Goal: Task Accomplishment & Management: Manage account settings

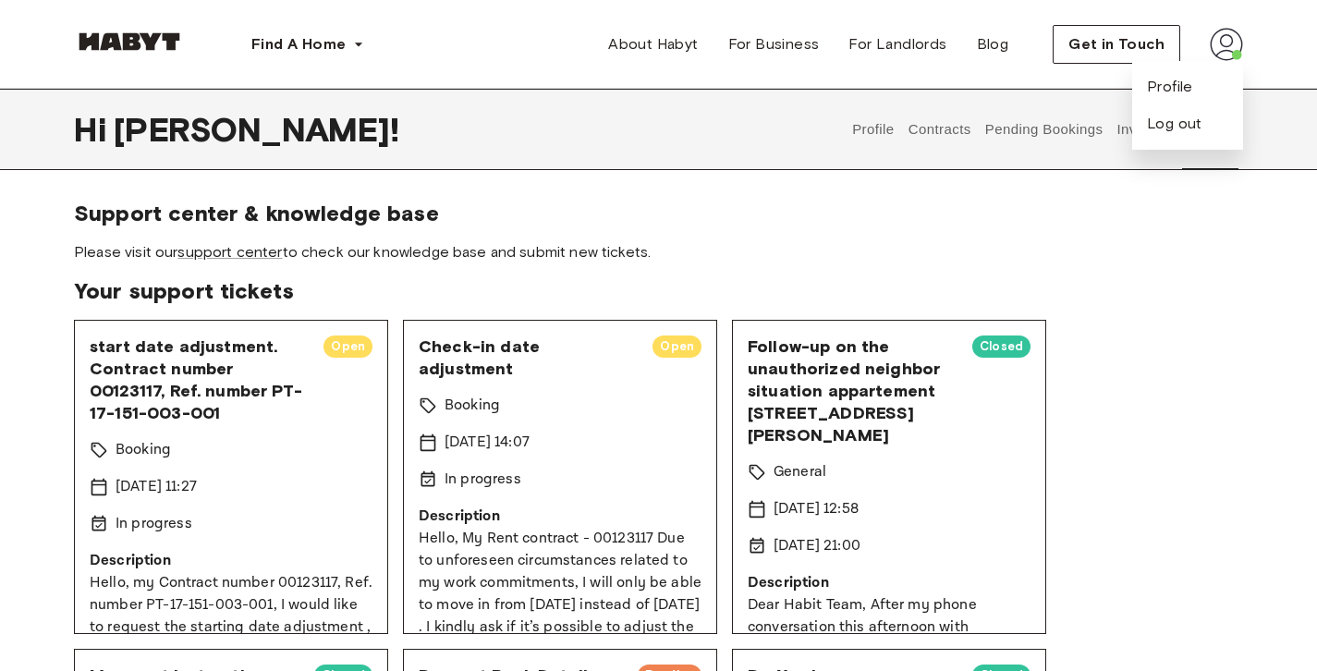
drag, startPoint x: 1136, startPoint y: 294, endPoint x: 1136, endPoint y: 148, distance: 146.0
click at [1136, 293] on span "Your support tickets" at bounding box center [658, 291] width 1169 height 28
click at [239, 248] on link "support center" at bounding box center [229, 252] width 104 height 18
click at [1016, 132] on button "Pending Bookings" at bounding box center [1043, 129] width 123 height 81
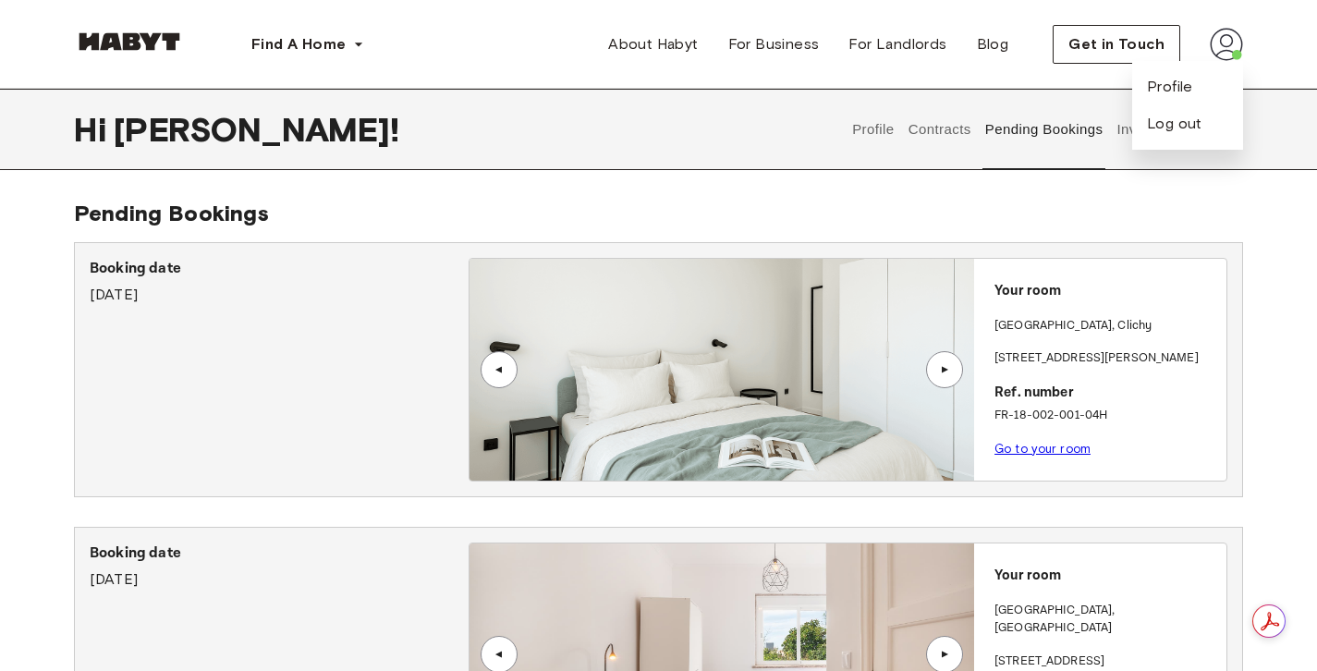
click at [1117, 130] on button "Invoices" at bounding box center [1143, 129] width 58 height 81
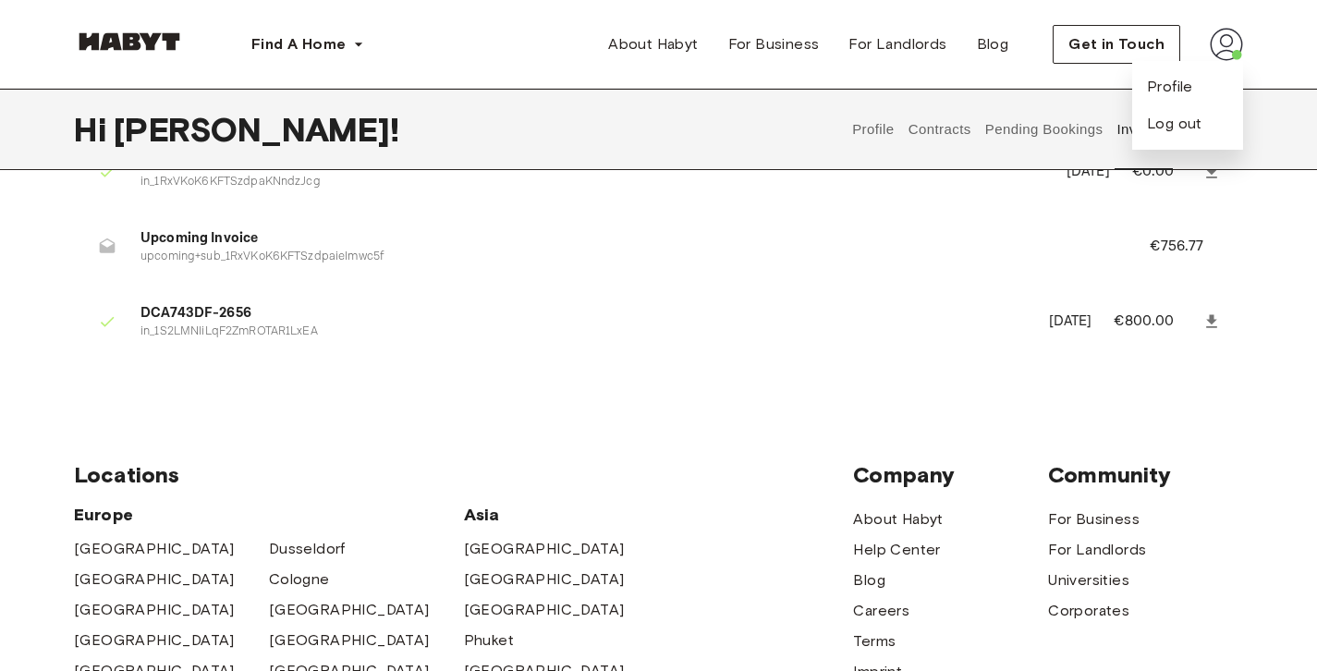
scroll to position [528, 0]
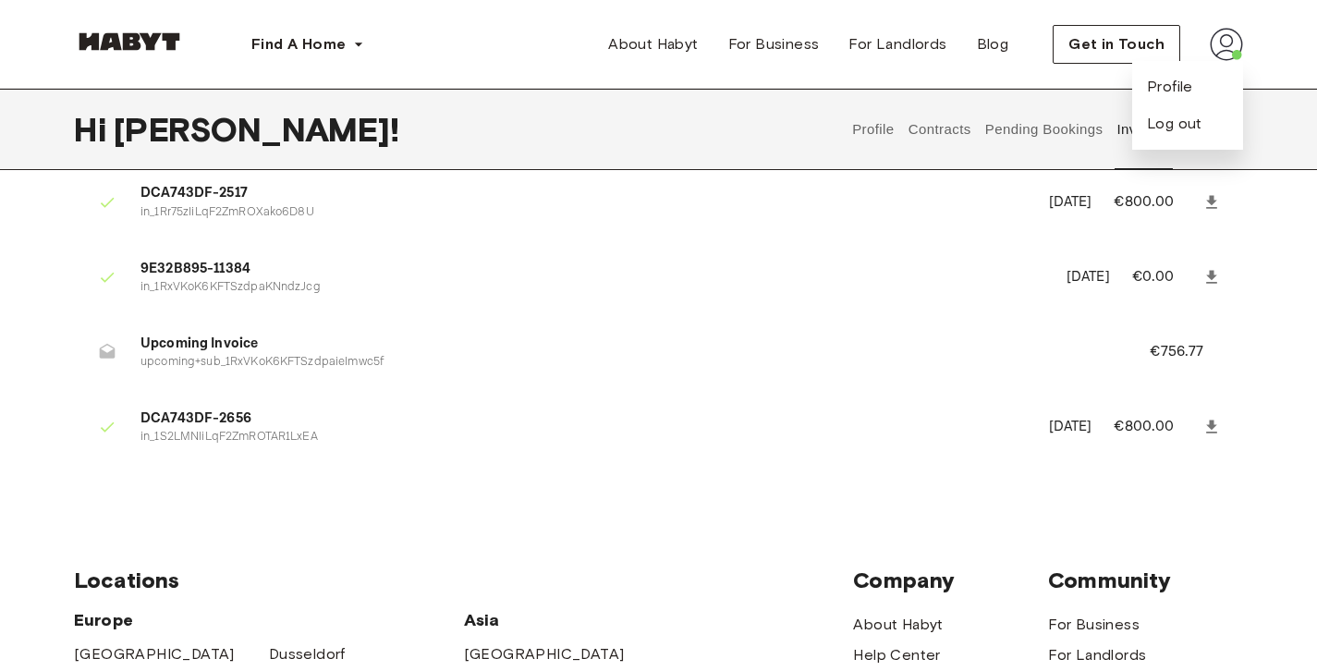
click at [164, 346] on span "Upcoming Invoice" at bounding box center [622, 344] width 965 height 21
click at [241, 371] on li "Upcoming Invoice upcoming+sub_1RxVKoK6KFTSzdpaieImwc5f €756.77" at bounding box center [658, 353] width 1169 height 64
click at [243, 365] on p "upcoming+sub_1RxVKoK6KFTSzdpaieImwc5f" at bounding box center [622, 363] width 965 height 18
click at [1169, 348] on p "€756.77" at bounding box center [1188, 352] width 79 height 22
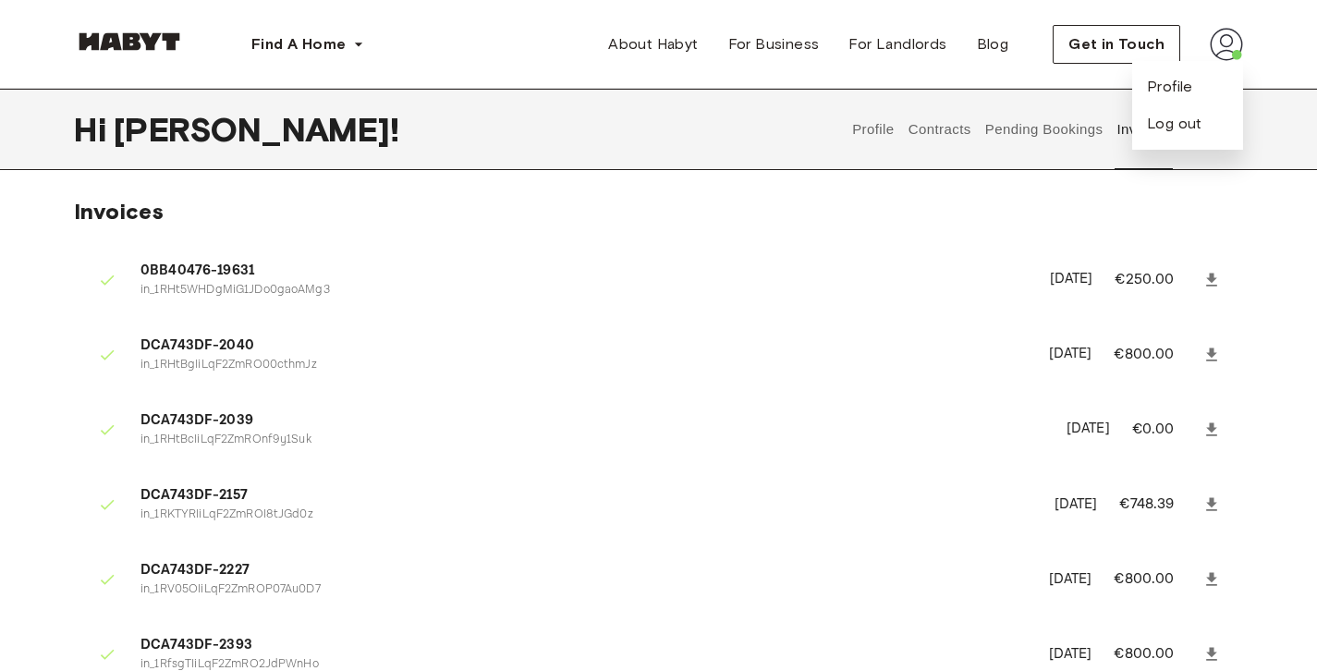
scroll to position [0, 0]
click at [1042, 130] on button "Pending Bookings" at bounding box center [1043, 129] width 123 height 81
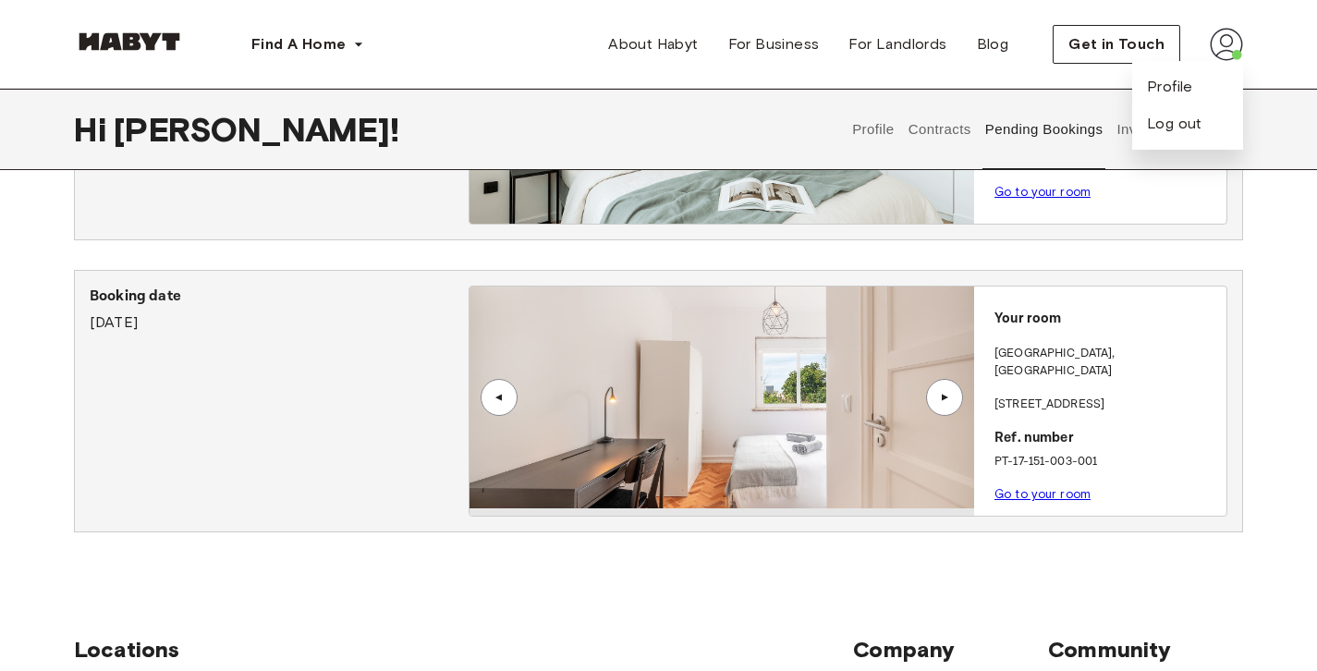
scroll to position [80, 0]
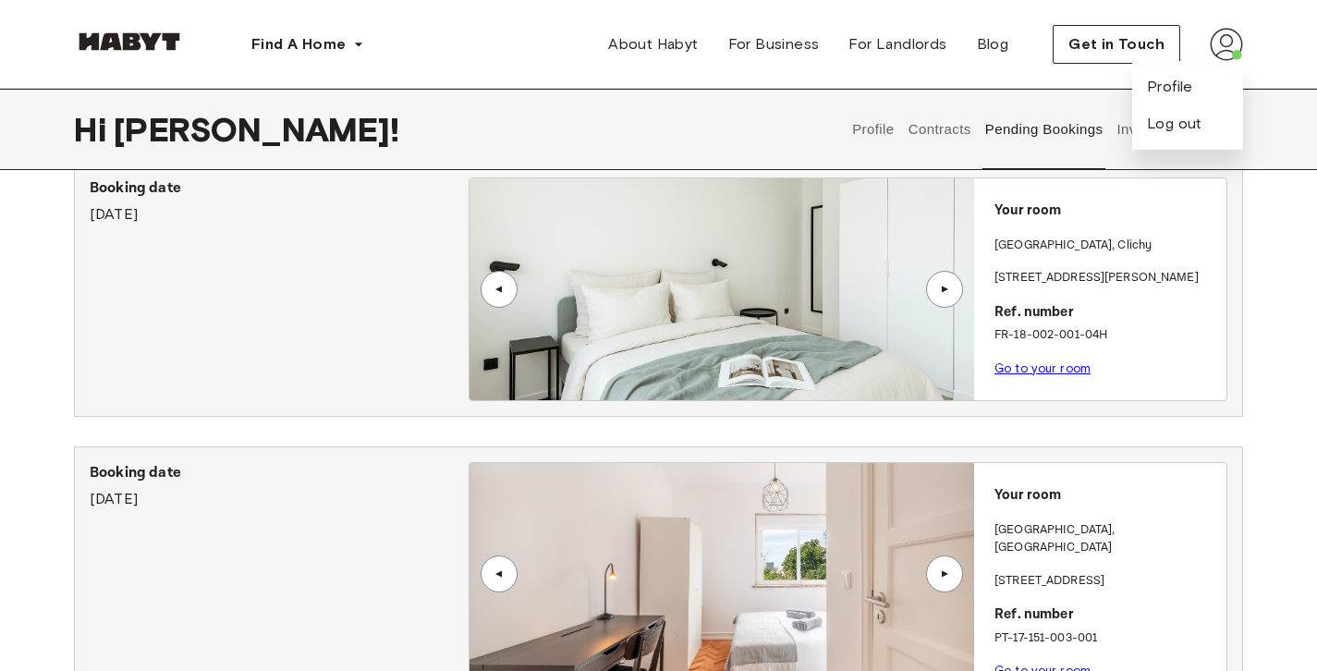
click at [926, 125] on button "Contracts" at bounding box center [938, 129] width 67 height 81
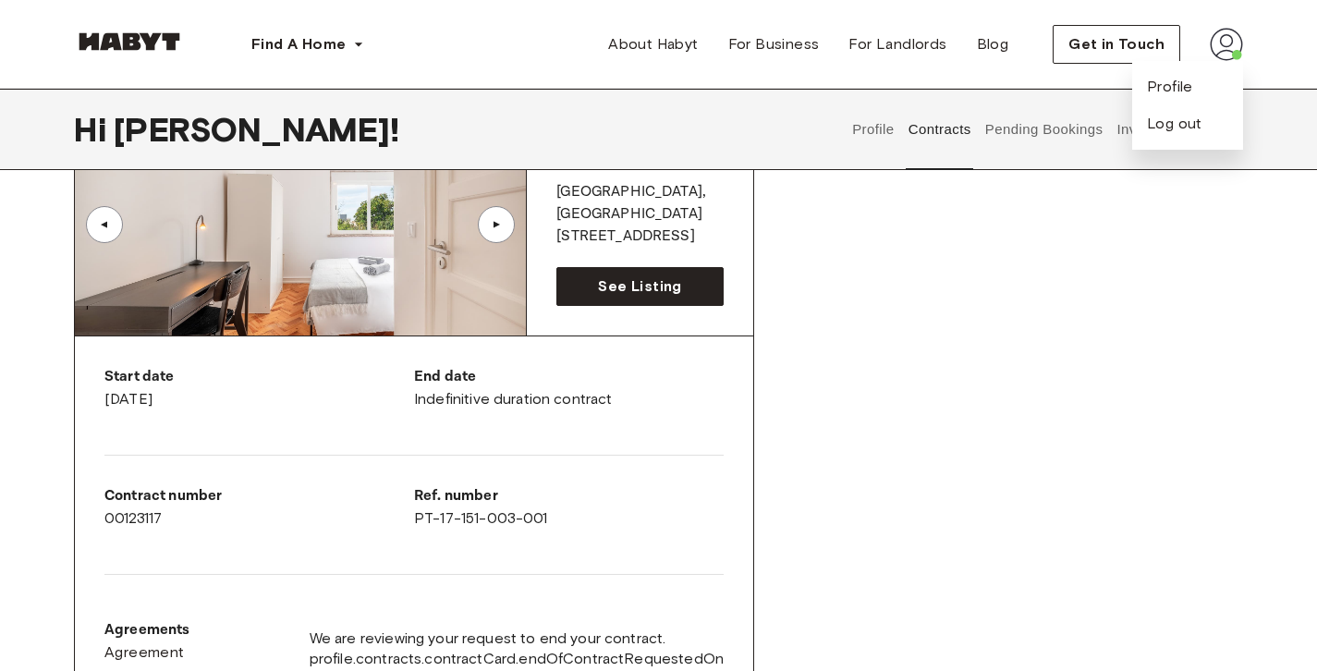
scroll to position [1069, 0]
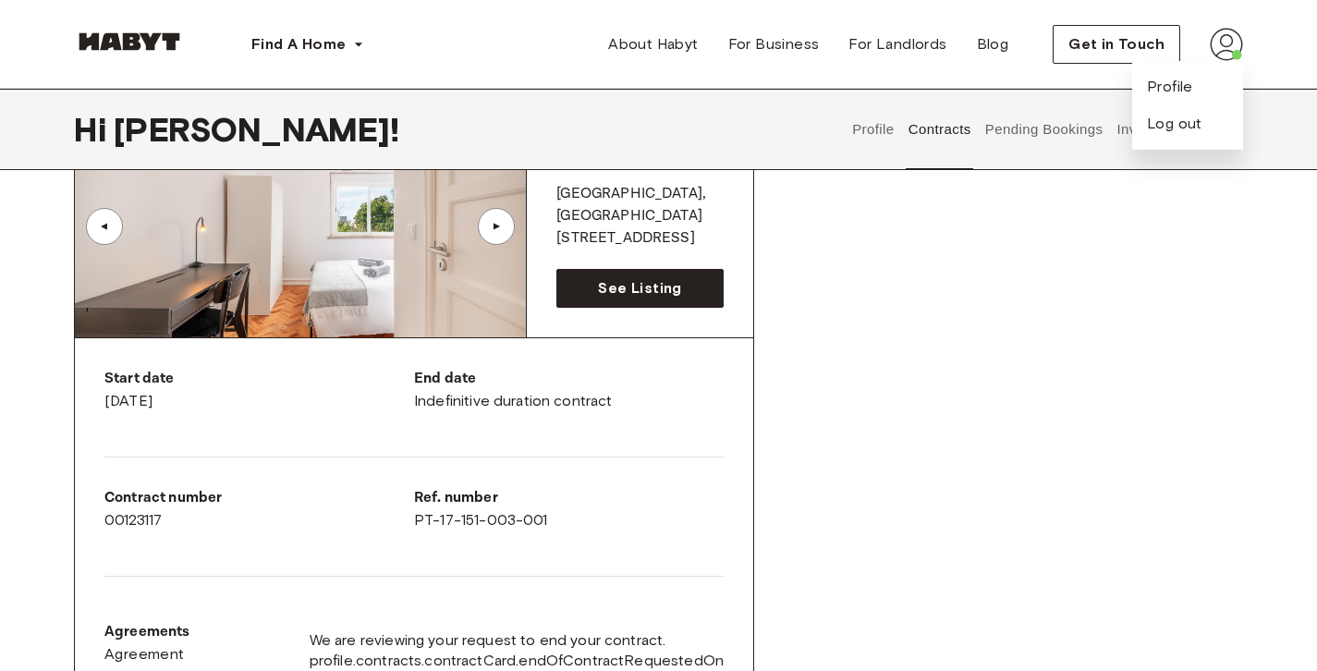
drag, startPoint x: 107, startPoint y: 402, endPoint x: 246, endPoint y: 402, distance: 138.6
click at [246, 402] on div "Start date [DATE]" at bounding box center [259, 390] width 310 height 44
copy div "[DATE]"
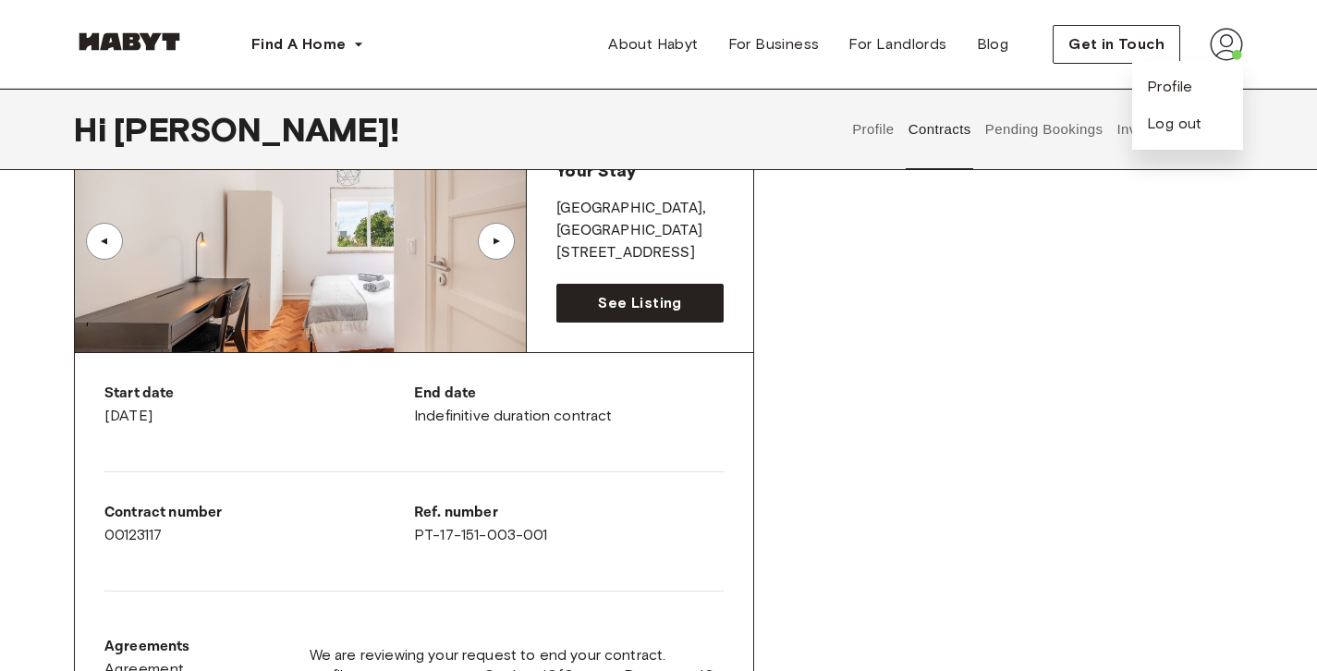
scroll to position [1055, 0]
drag, startPoint x: 169, startPoint y: 535, endPoint x: 433, endPoint y: 530, distance: 264.3
click at [192, 530] on div "Contract number 00123117" at bounding box center [259, 523] width 310 height 44
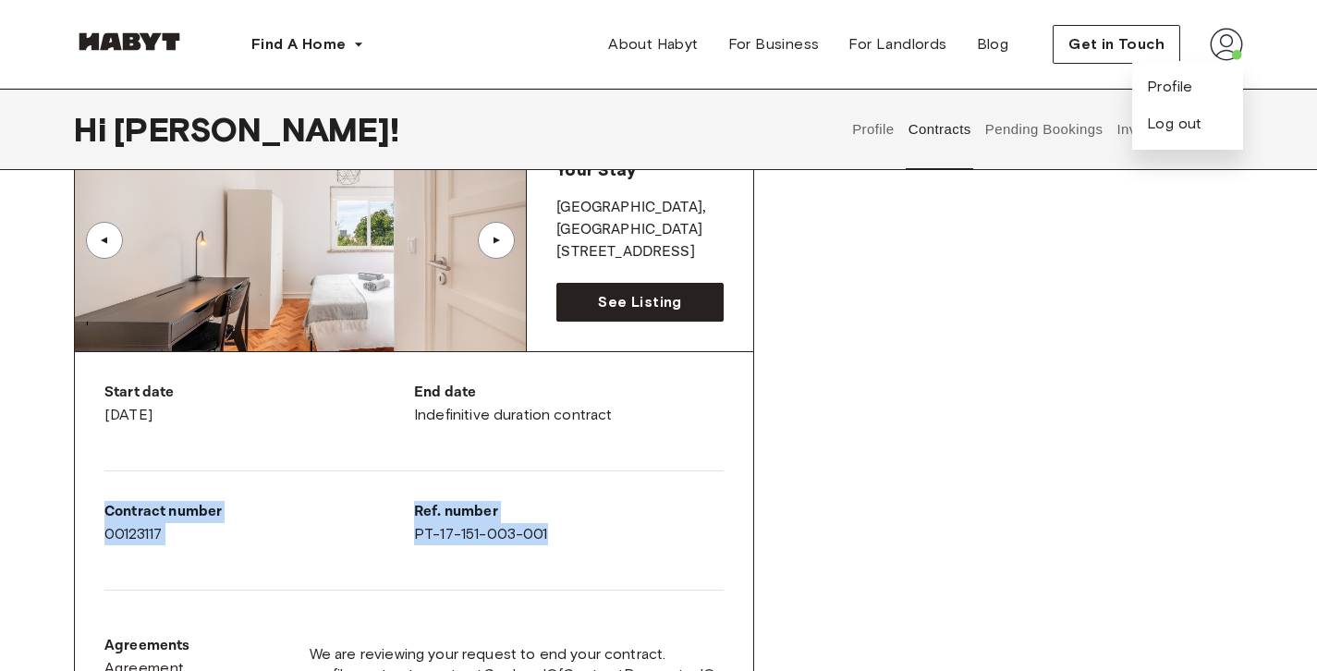
drag, startPoint x: 583, startPoint y: 538, endPoint x: 95, endPoint y: 501, distance: 489.2
click at [95, 501] on div "Start date [DATE] End date Indefinitive duration contract Contract number 00123…" at bounding box center [414, 545] width 678 height 387
copy div "Contract number 00123117 Ref. number PT-17-151-003-001"
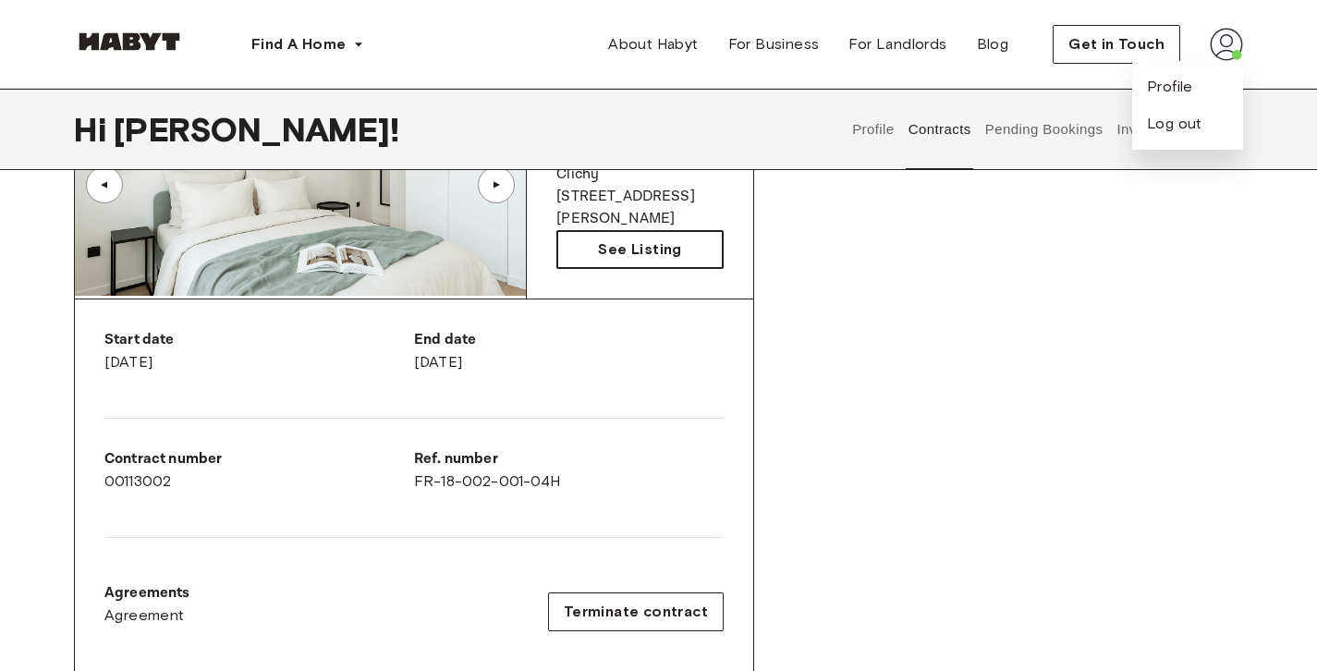
scroll to position [0, 0]
